Goal: Task Accomplishment & Management: Use online tool/utility

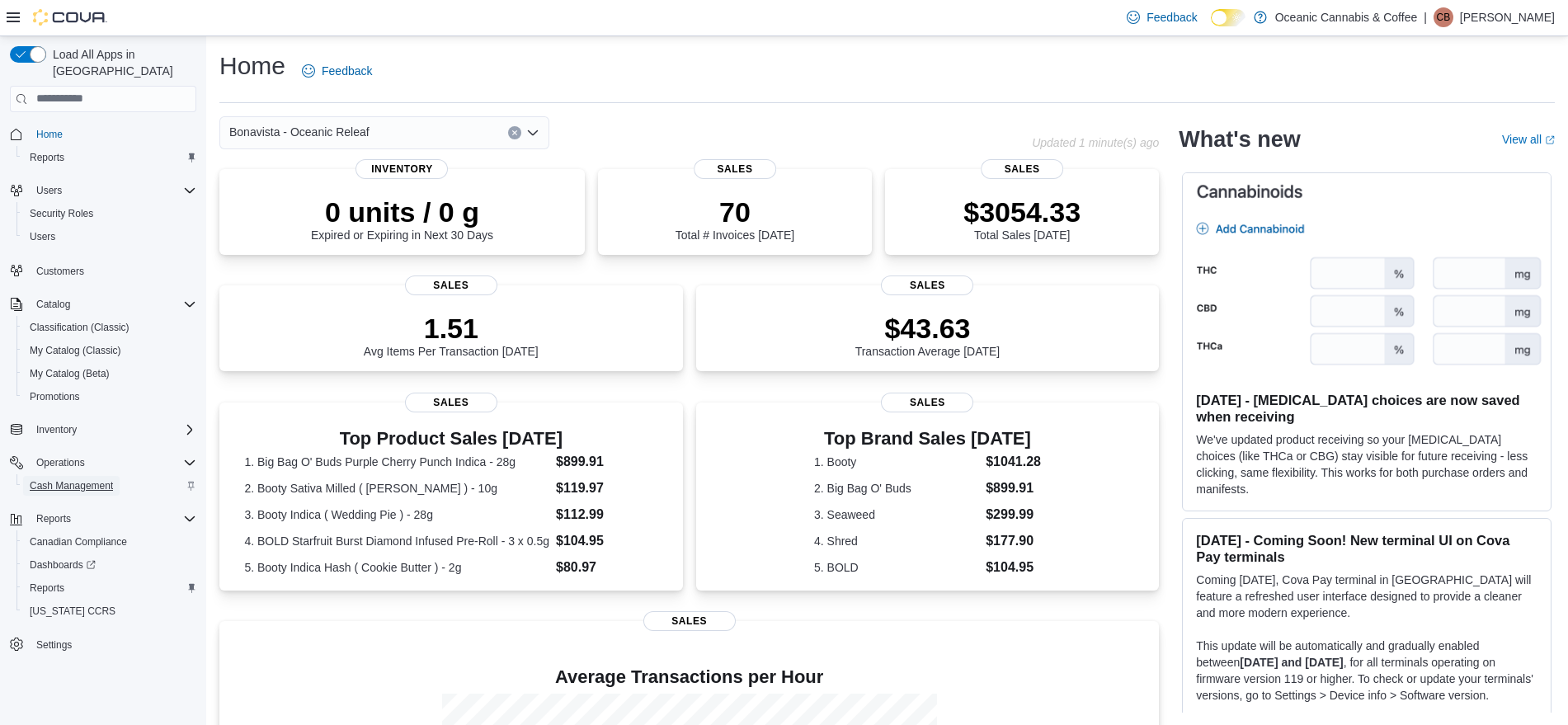
click at [89, 479] on span "Cash Management" at bounding box center [71, 485] width 83 height 13
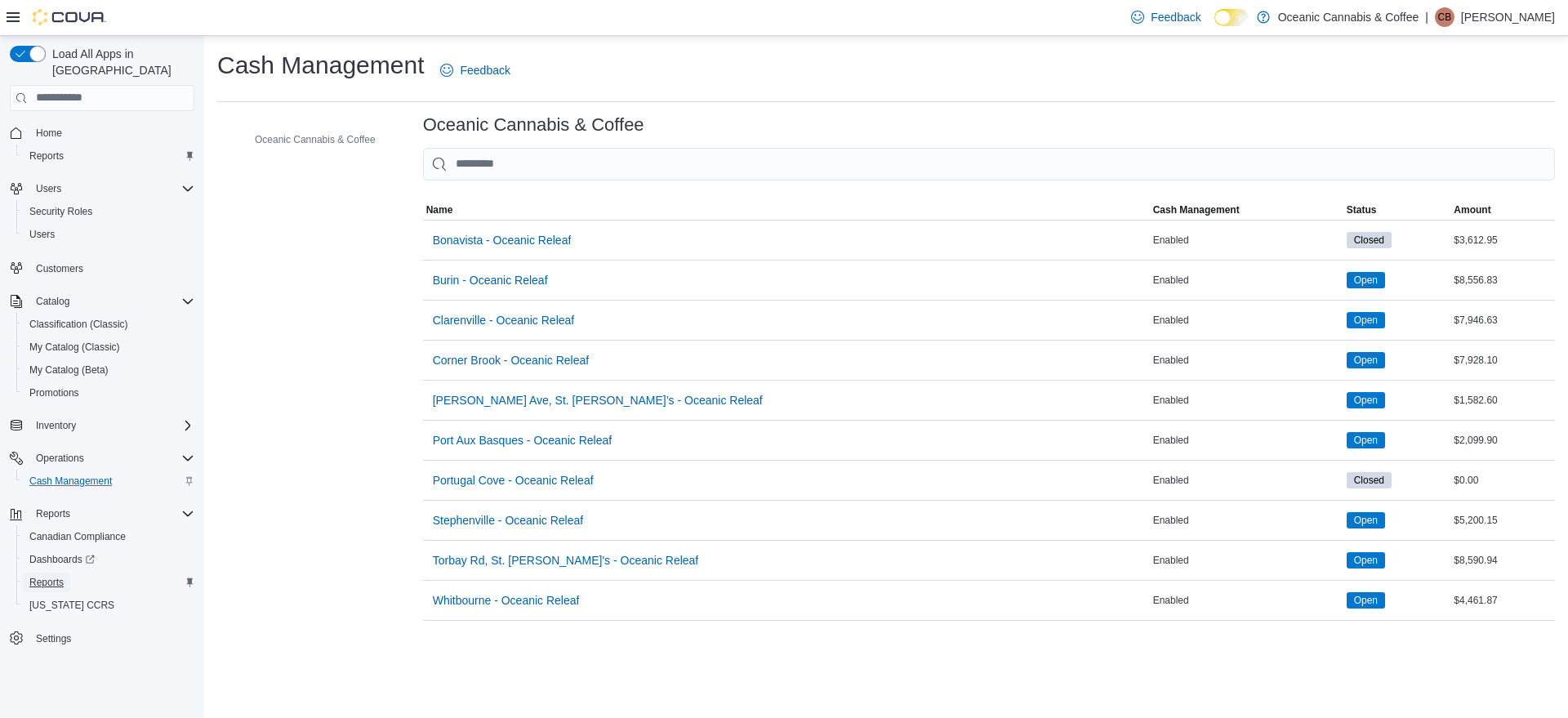
click at [52, 576] on span "Reports" at bounding box center [46, 582] width 34 height 13
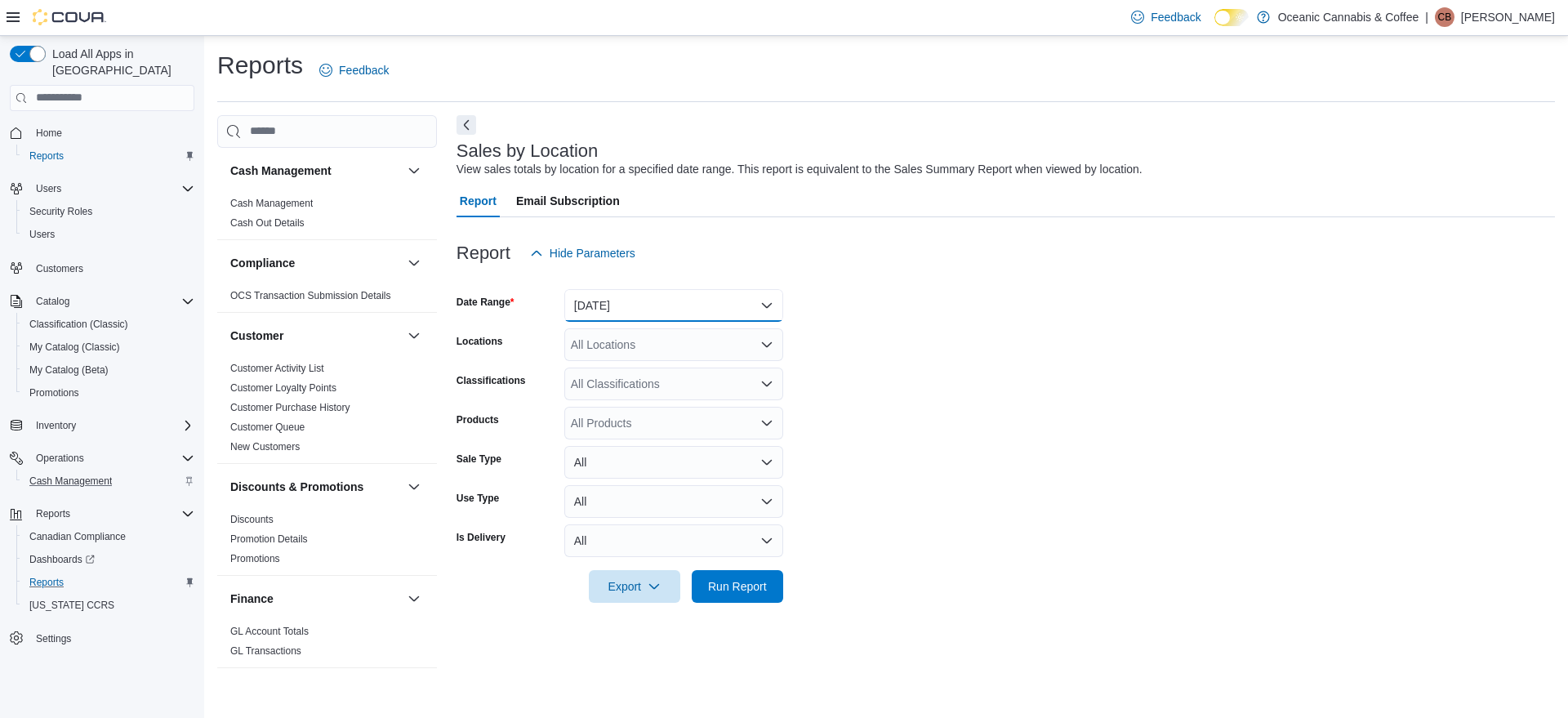
click at [748, 308] on button "Yesterday" at bounding box center [674, 306] width 219 height 33
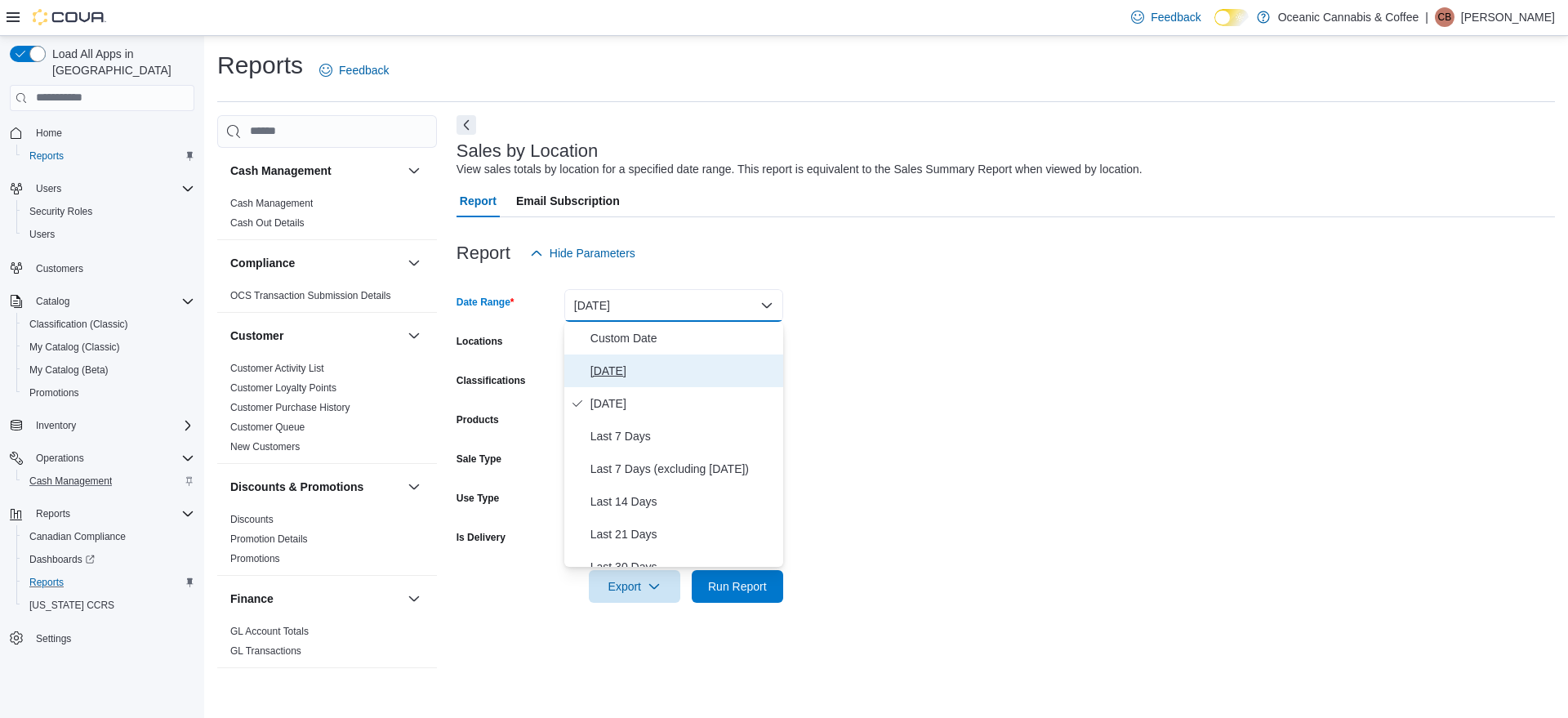
click at [613, 367] on span "Today" at bounding box center [683, 371] width 186 height 20
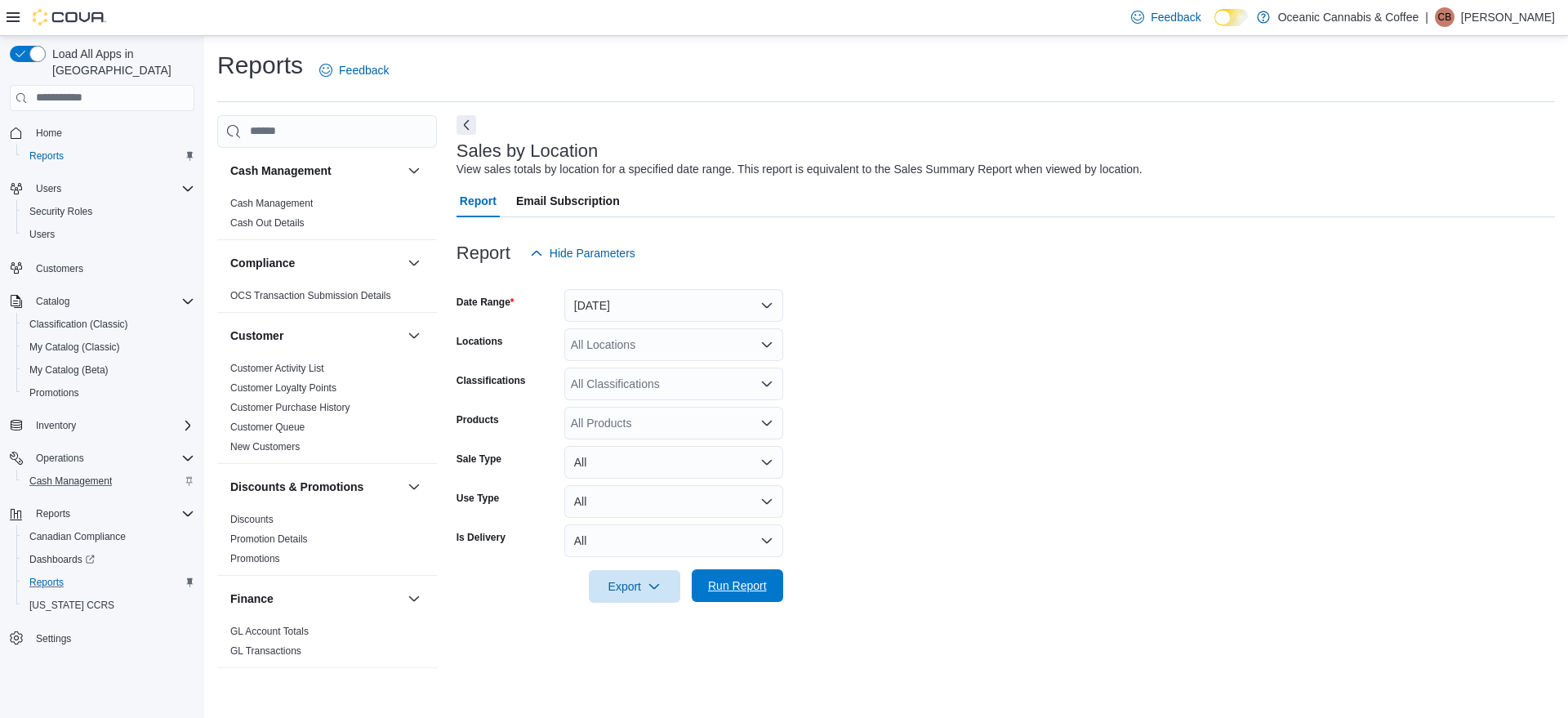
click at [753, 594] on span "Run Report" at bounding box center [737, 586] width 72 height 33
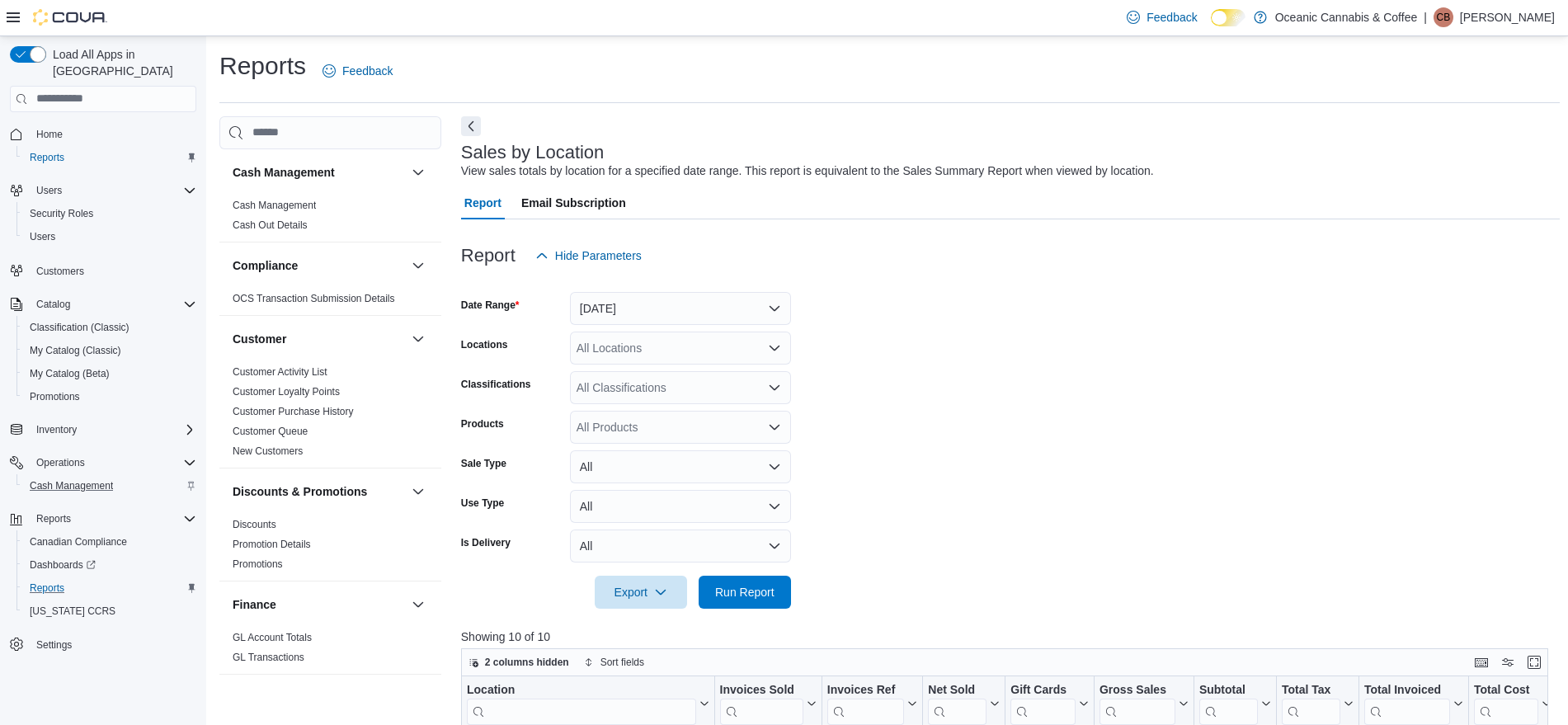
click at [1125, 421] on form "Date Range Today Locations All Locations Classifications All Classifications Pr…" at bounding box center [1010, 440] width 1099 height 337
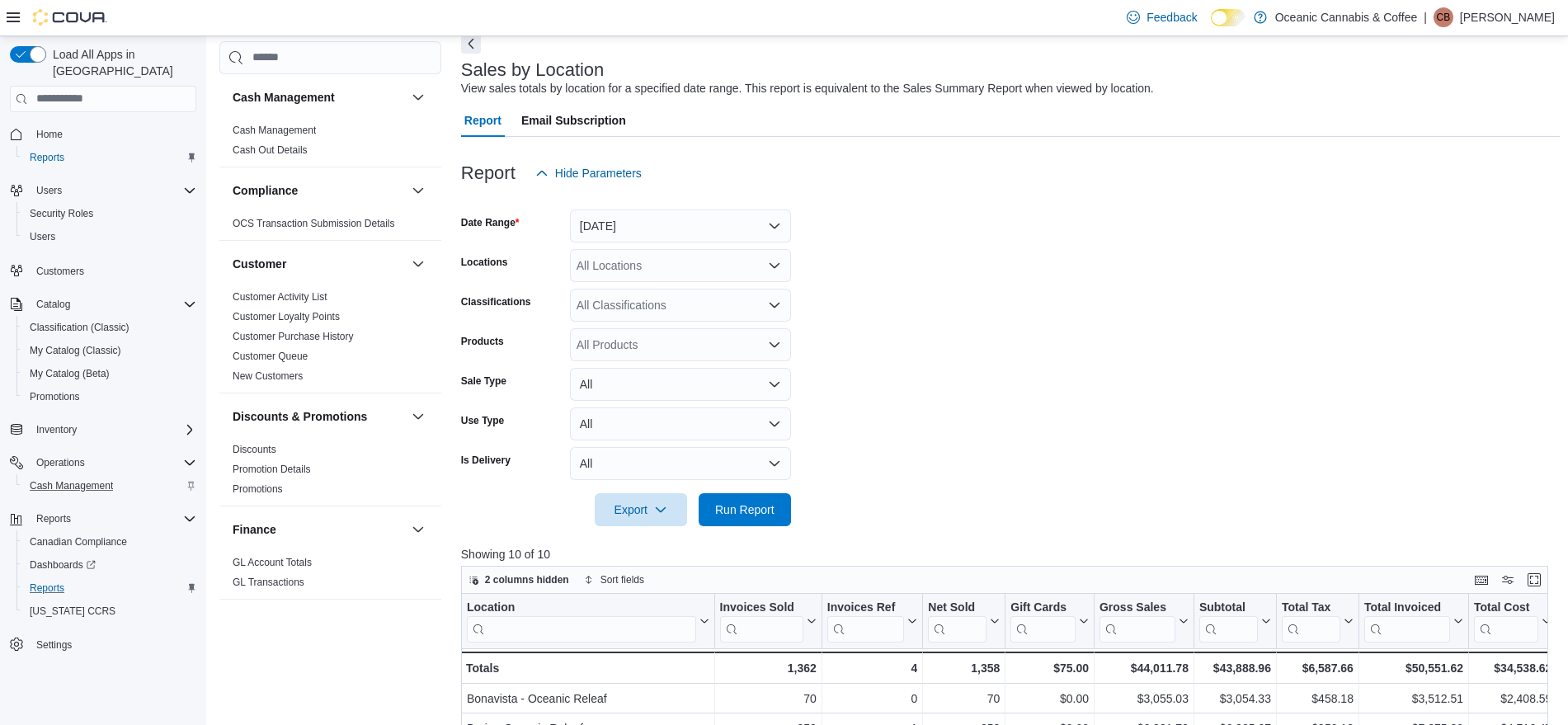
scroll to position [124, 0]
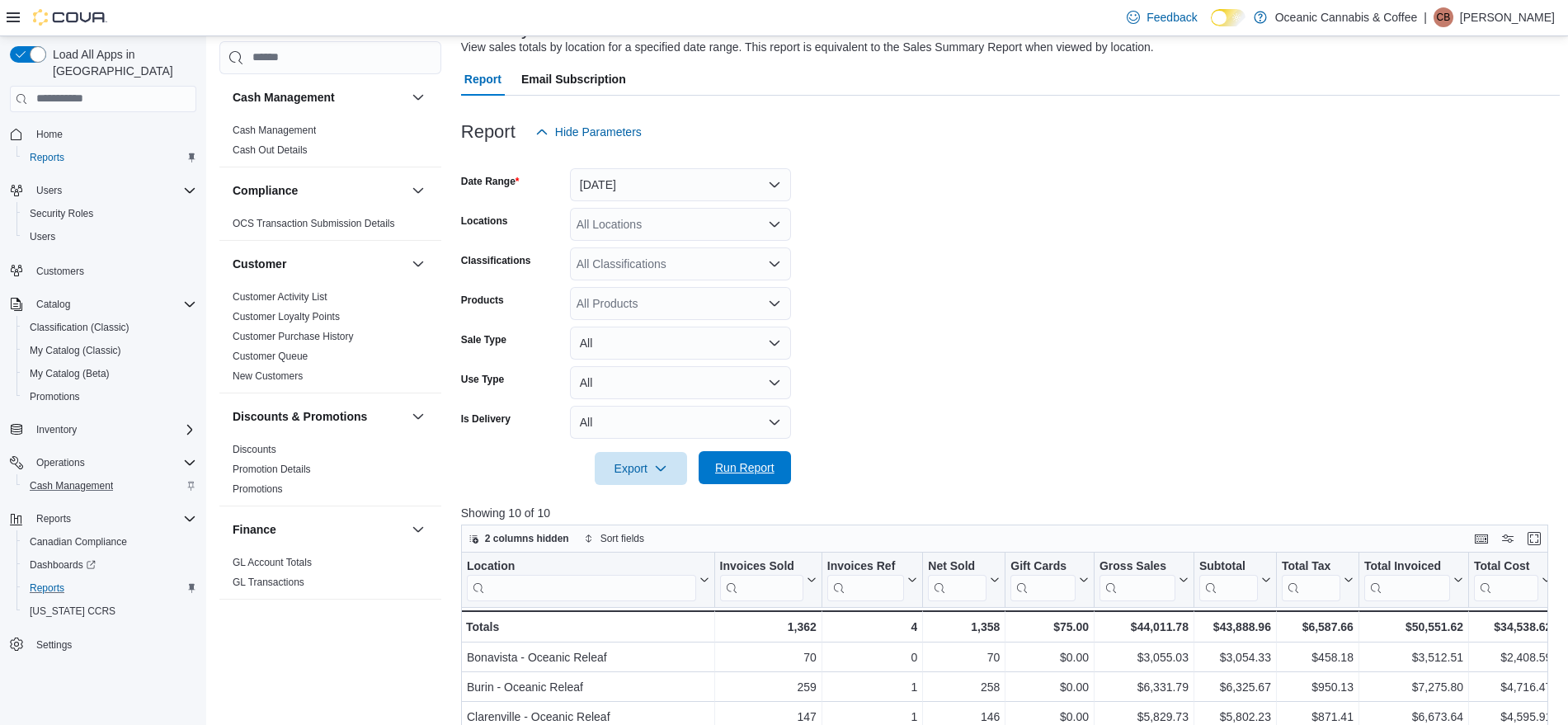
click at [727, 469] on span "Run Report" at bounding box center [745, 467] width 60 height 17
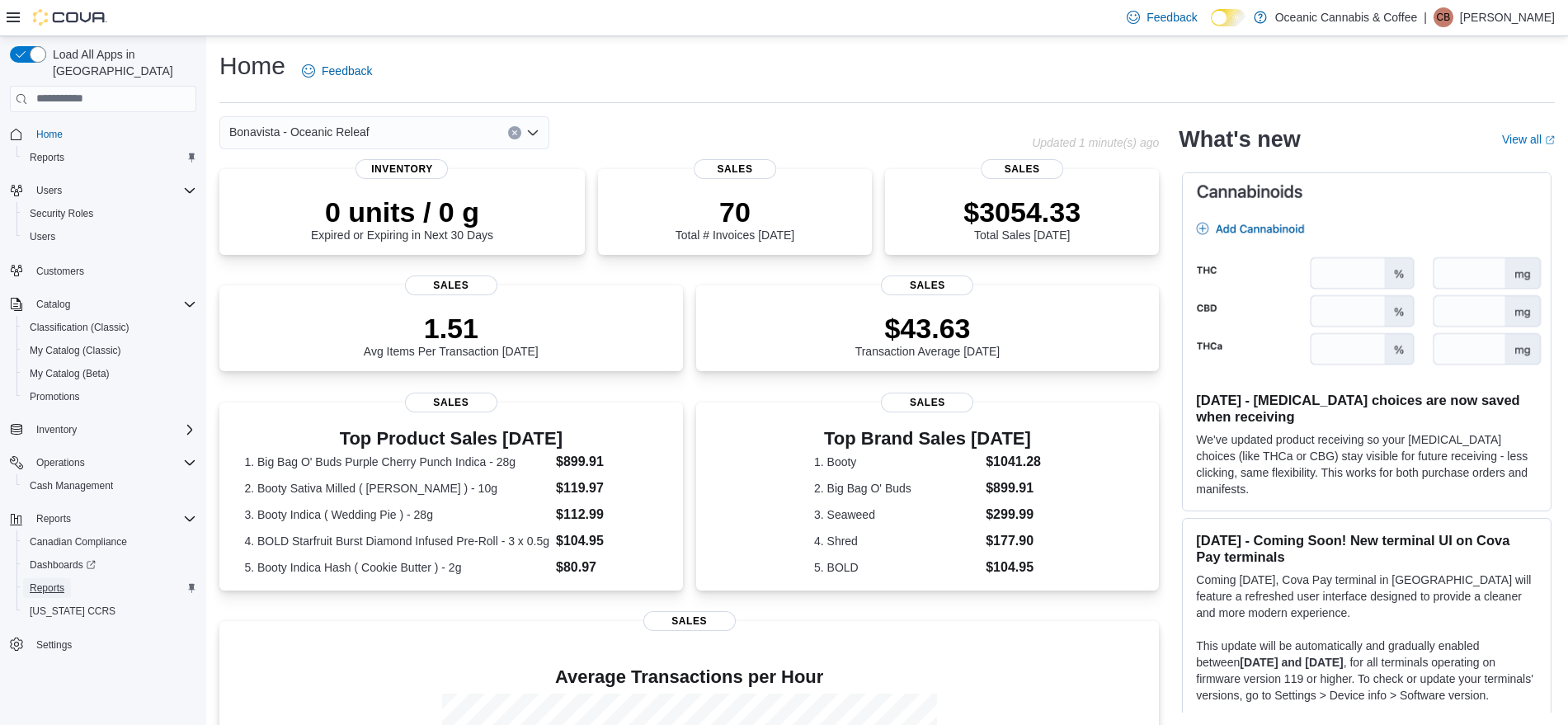
click at [49, 581] on span "Reports" at bounding box center [46, 587] width 34 height 13
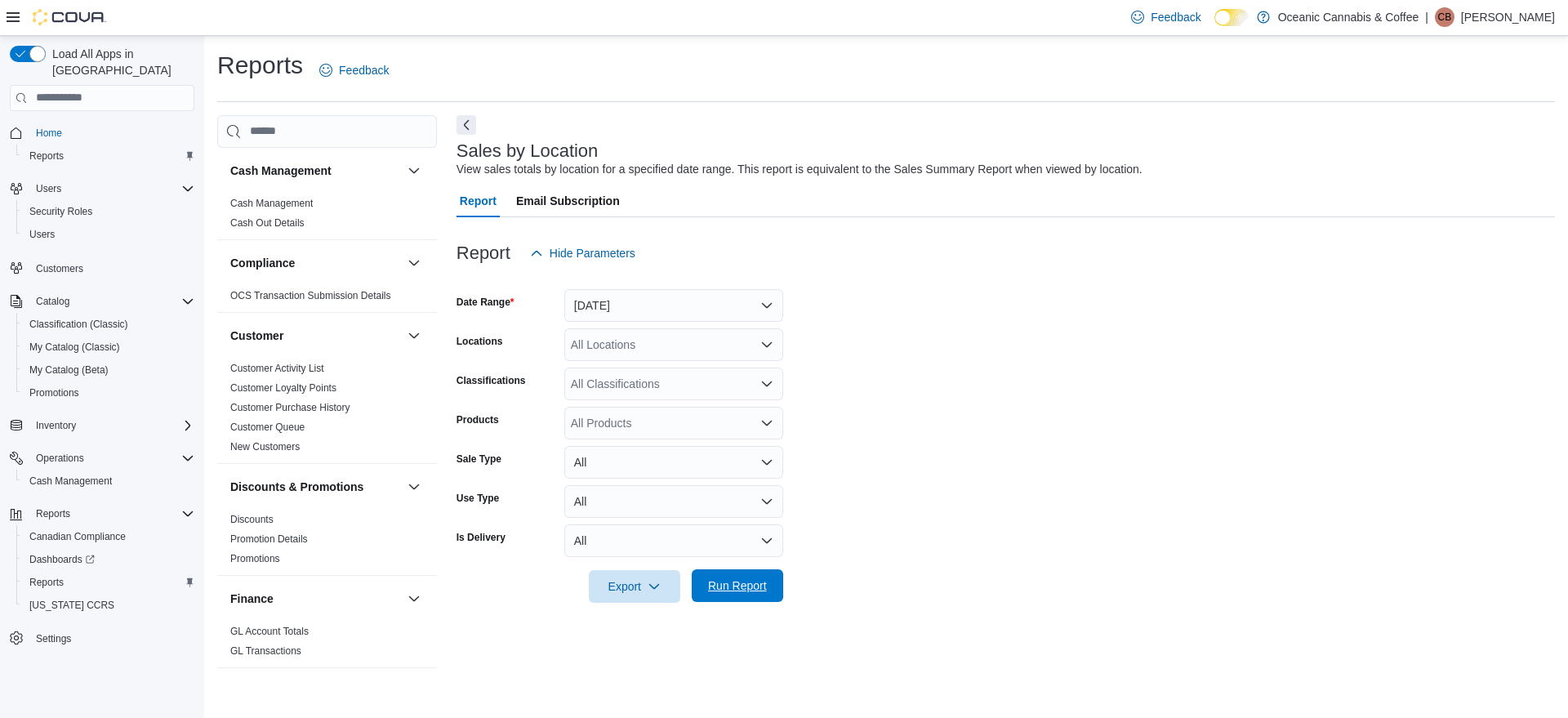
click at [728, 584] on span "Run Report" at bounding box center [737, 585] width 59 height 16
